Goal: Transaction & Acquisition: Download file/media

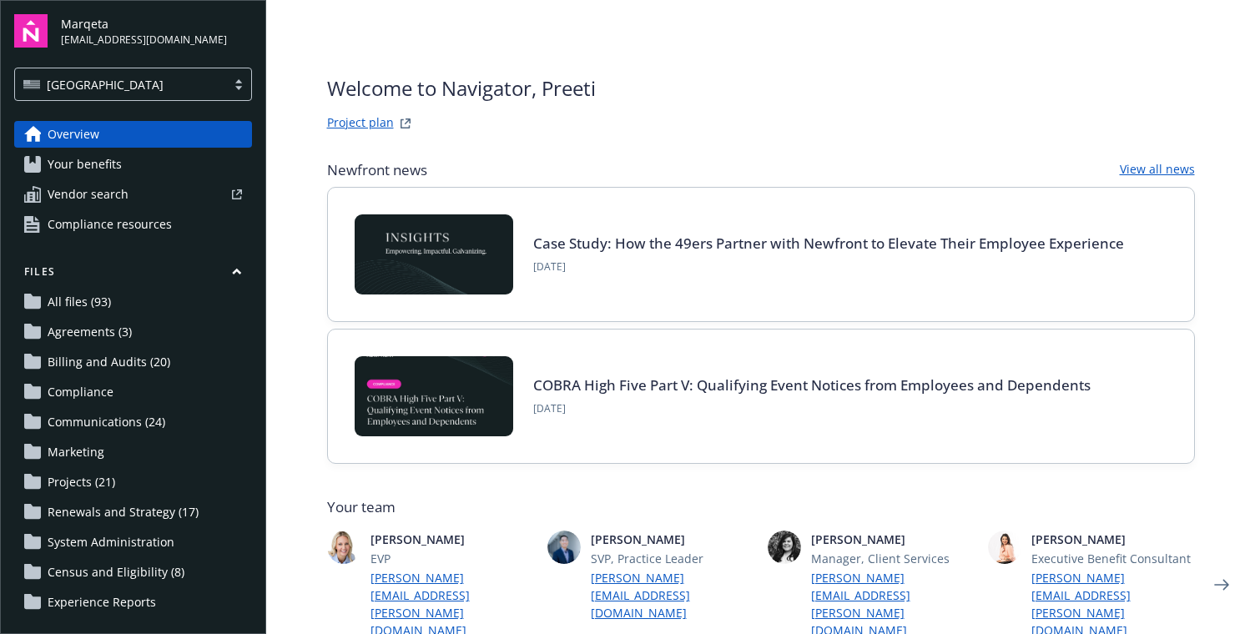
click at [108, 171] on span "Your benefits" at bounding box center [85, 164] width 74 height 27
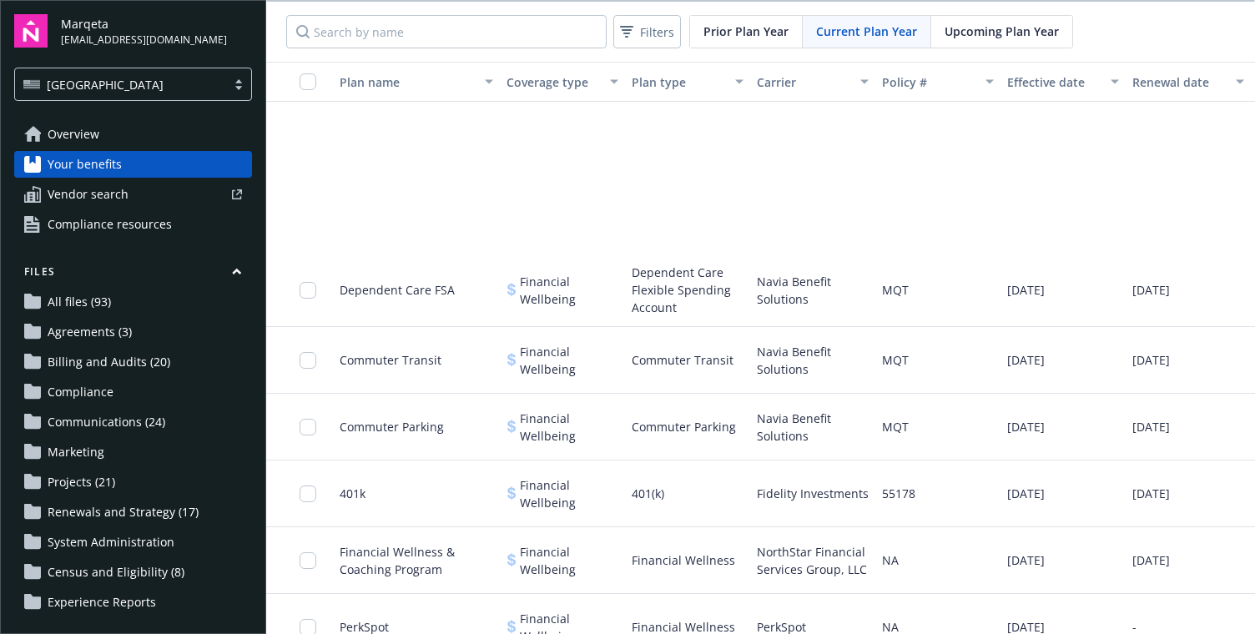
scroll to position [1876, 0]
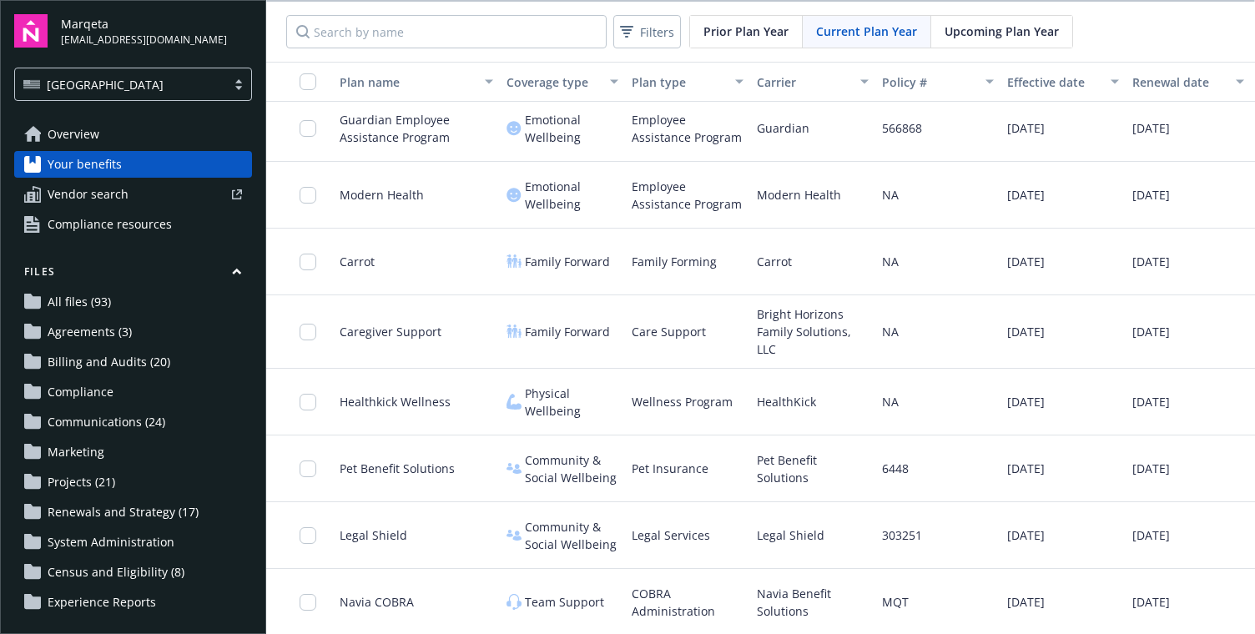
click at [83, 296] on span "All files (93)" at bounding box center [79, 302] width 63 height 27
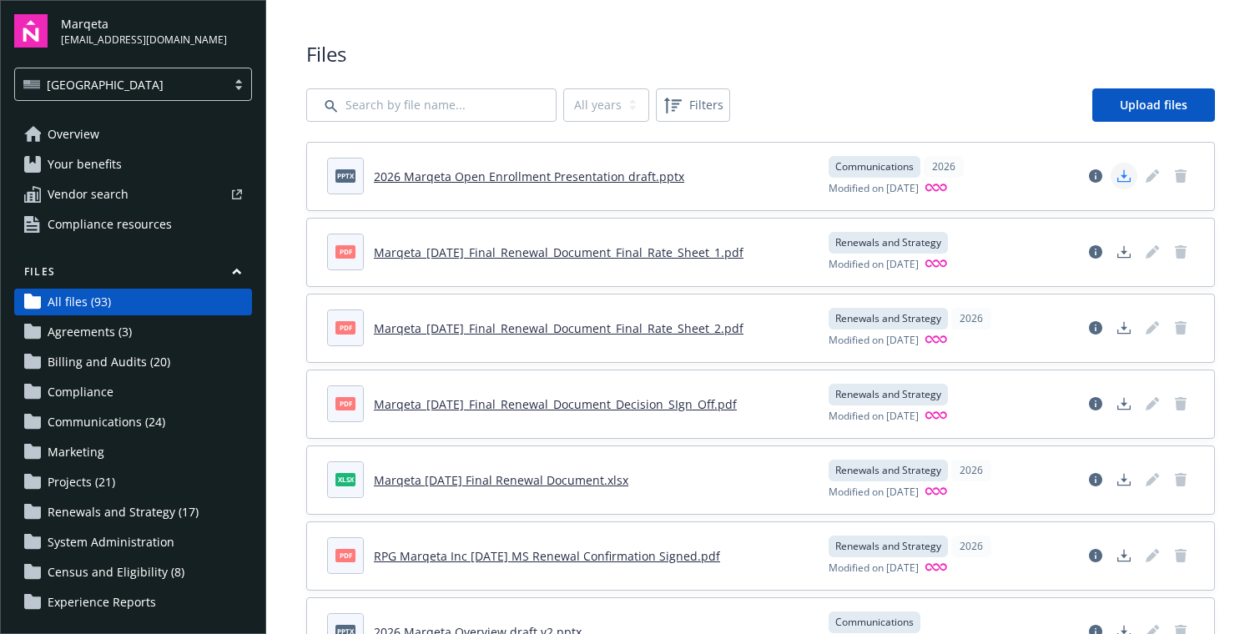
click at [1122, 178] on icon "Download document" at bounding box center [1123, 175] width 13 height 13
